Goal: Task Accomplishment & Management: Manage account settings

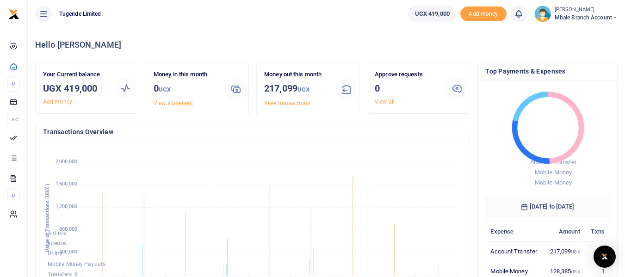
scroll to position [7, 7]
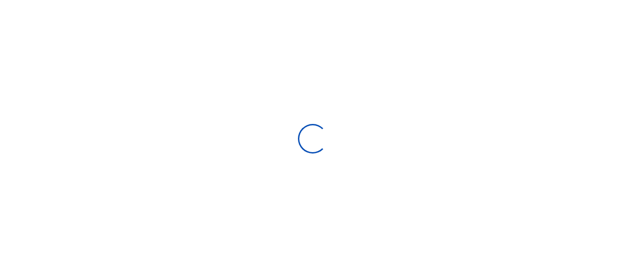
scroll to position [138, 118]
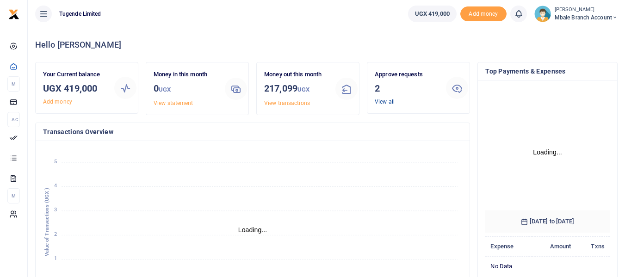
click at [388, 102] on link "View all" at bounding box center [385, 102] width 20 height 6
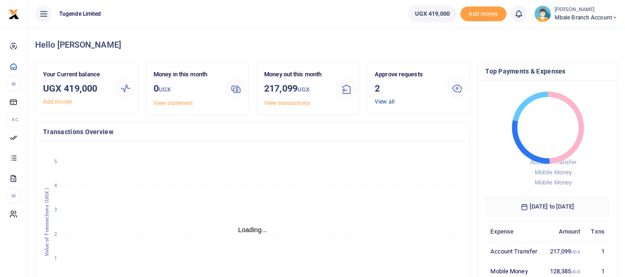
scroll to position [7, 7]
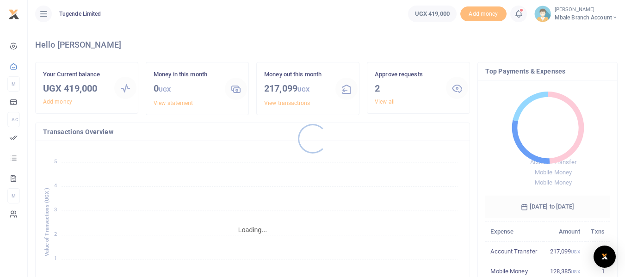
scroll to position [123, 118]
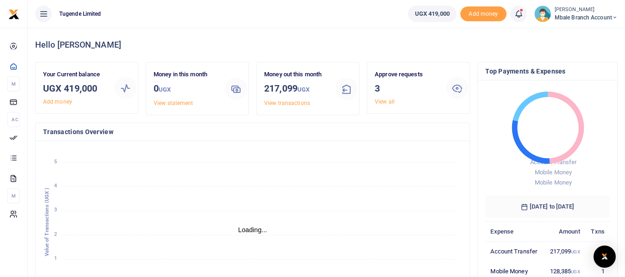
scroll to position [7, 7]
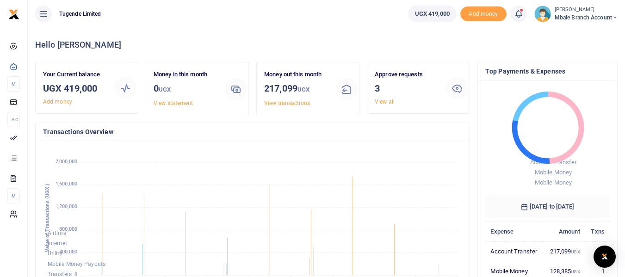
click at [411, 50] on div "Hello [PERSON_NAME]" at bounding box center [326, 45] width 582 height 34
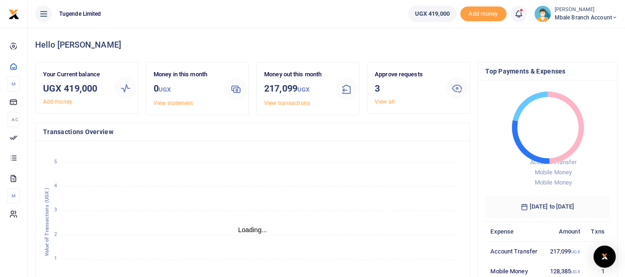
scroll to position [7, 7]
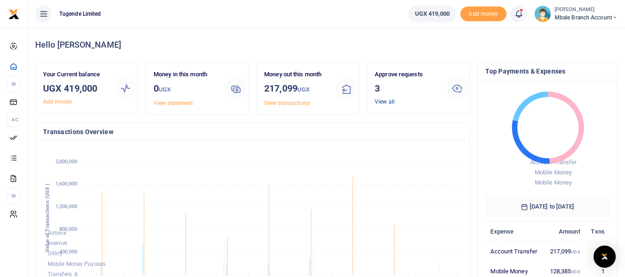
click at [384, 102] on link "View all" at bounding box center [385, 102] width 20 height 6
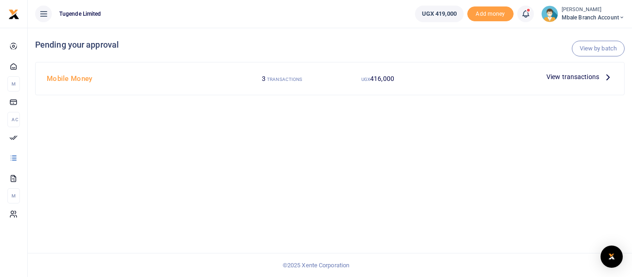
click at [607, 77] on icon at bounding box center [608, 77] width 10 height 10
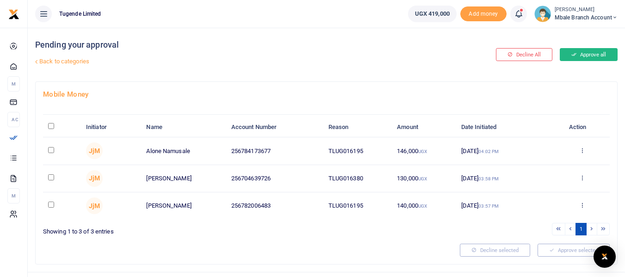
click at [583, 54] on button "Approve all" at bounding box center [589, 54] width 58 height 13
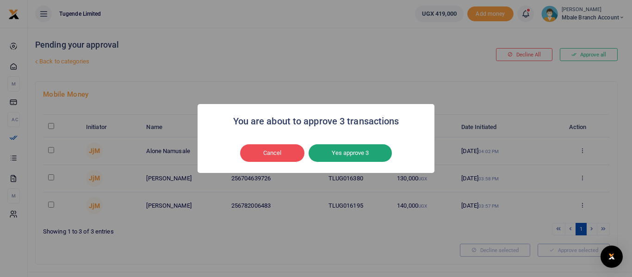
click at [357, 151] on button "Yes approve 3" at bounding box center [350, 153] width 83 height 18
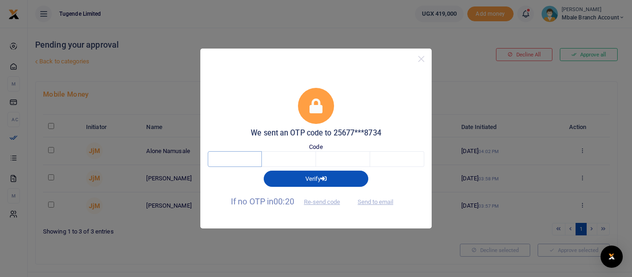
click at [242, 161] on input "text" at bounding box center [235, 159] width 54 height 16
type input "4"
type input "3"
type input "6"
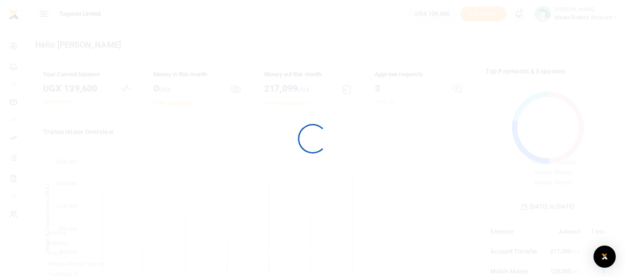
scroll to position [123, 118]
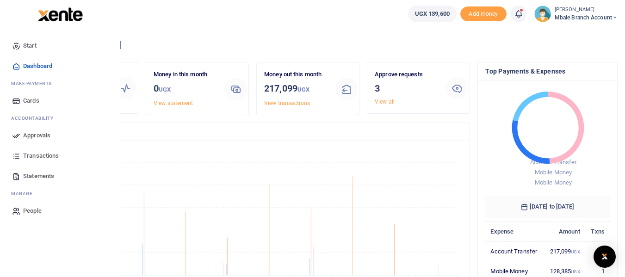
click at [37, 156] on span "Transactions" at bounding box center [41, 155] width 36 height 9
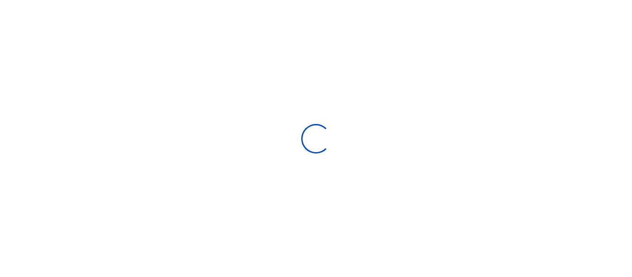
select select
type input "08/06/2025 - 09/04/2025"
